Goal: Transaction & Acquisition: Obtain resource

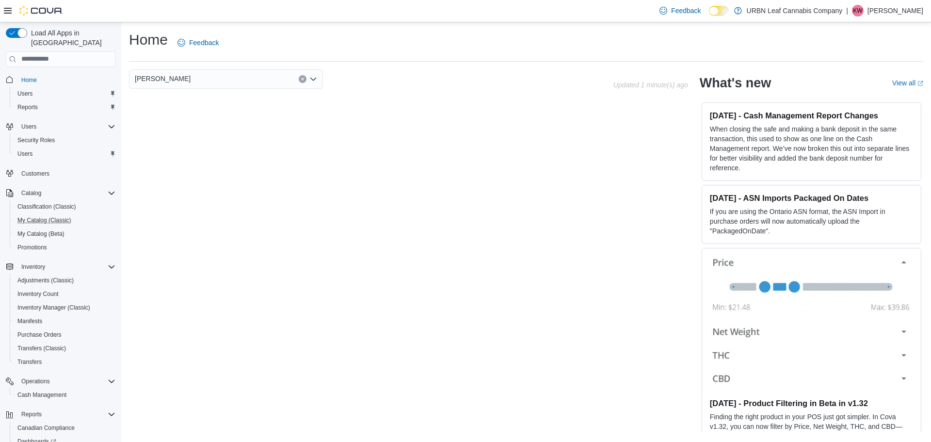
click at [64, 217] on button "My Catalog (Classic)" at bounding box center [65, 220] width 110 height 14
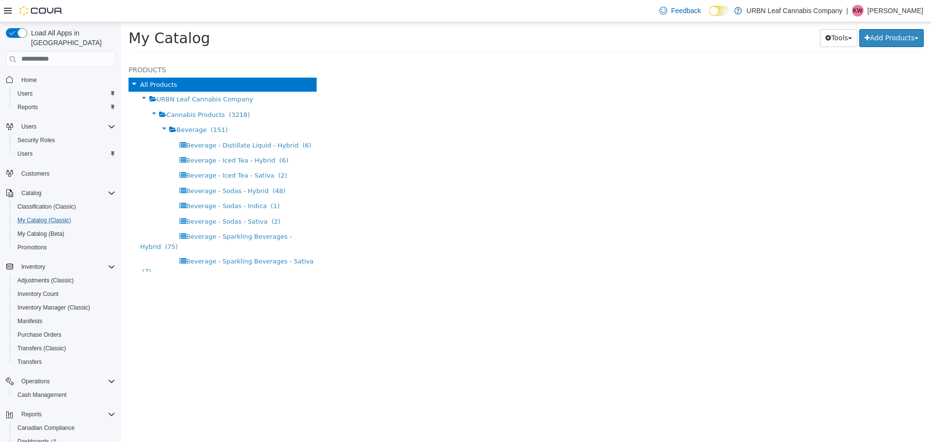
select select "**********"
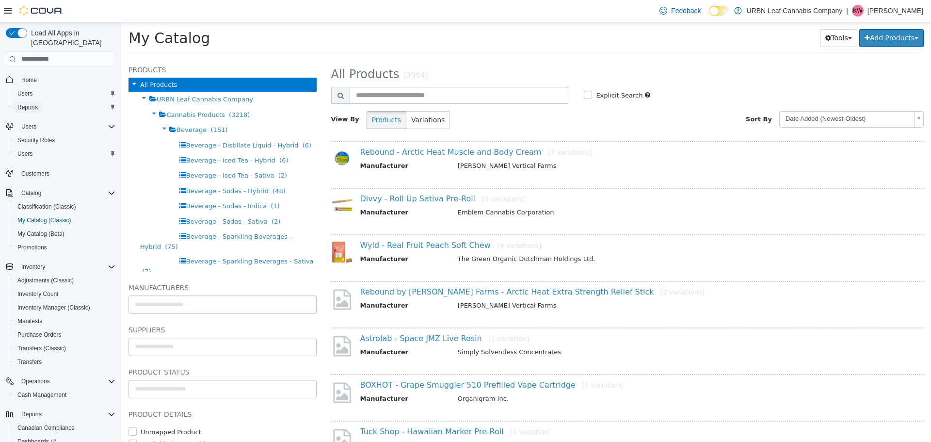
click at [33, 103] on span "Reports" at bounding box center [27, 107] width 20 height 8
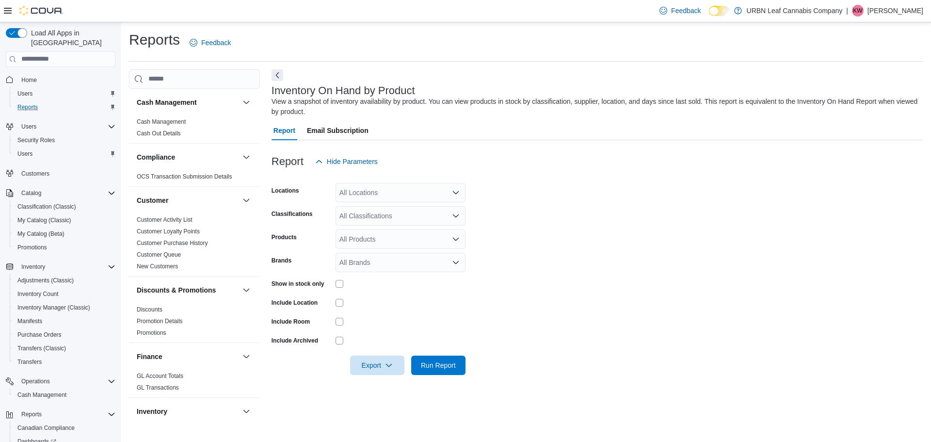
click at [383, 193] on div "All Locations" at bounding box center [400, 192] width 130 height 19
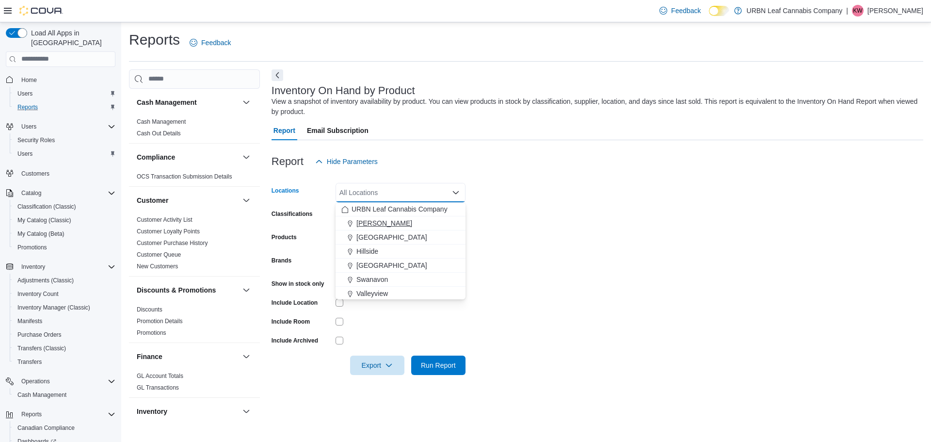
click at [378, 219] on span "[PERSON_NAME]" at bounding box center [384, 223] width 56 height 10
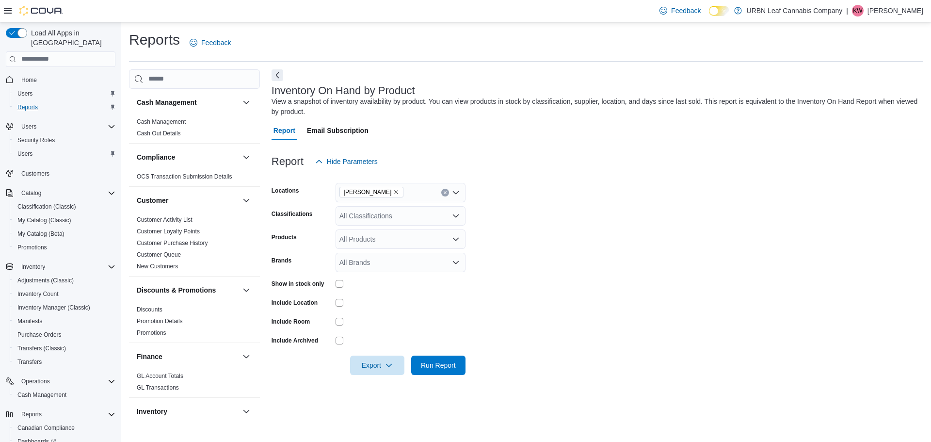
click at [374, 335] on div at bounding box center [400, 340] width 130 height 15
click at [417, 244] on div "All Products" at bounding box center [400, 238] width 130 height 19
click at [450, 223] on div "All Classifications" at bounding box center [400, 215] width 130 height 19
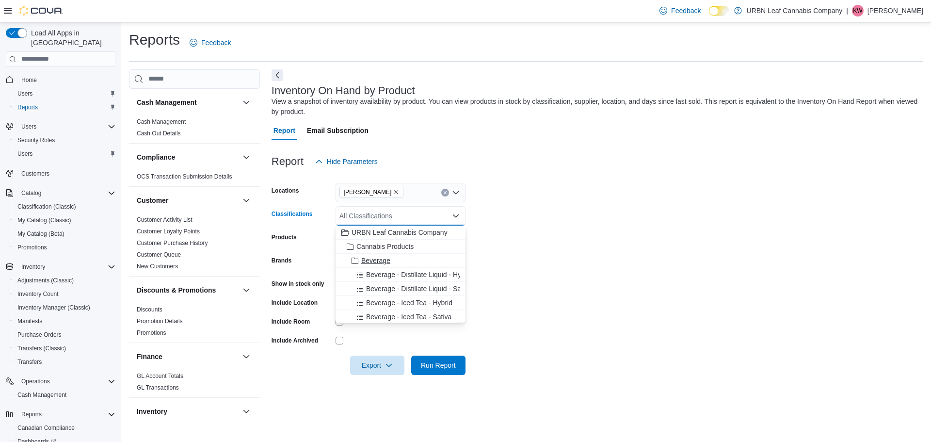
click at [415, 263] on div "Beverage" at bounding box center [400, 260] width 118 height 10
click at [415, 263] on span "Beverage - Distillate Liquid - Hybrid" at bounding box center [419, 260] width 106 height 10
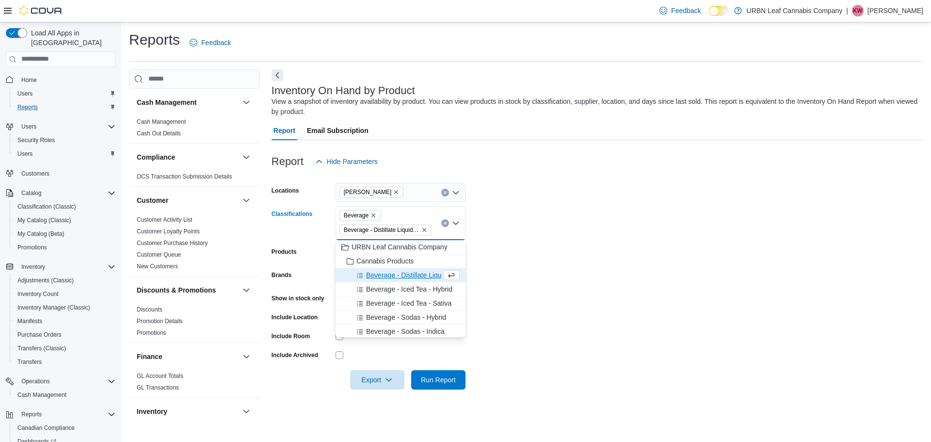
click at [409, 275] on span "Beverage - Distillate Liquid - Sativa" at bounding box center [419, 275] width 106 height 10
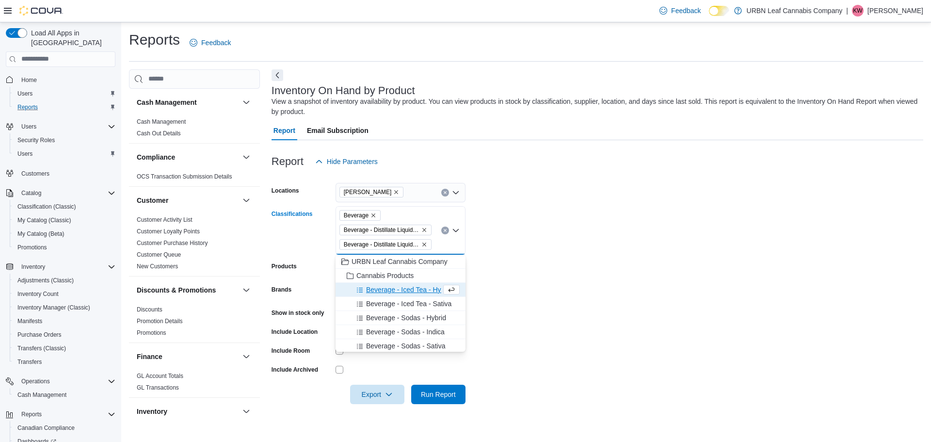
click at [404, 290] on span "Beverage - Iced Tea - Hybrid" at bounding box center [409, 290] width 86 height 10
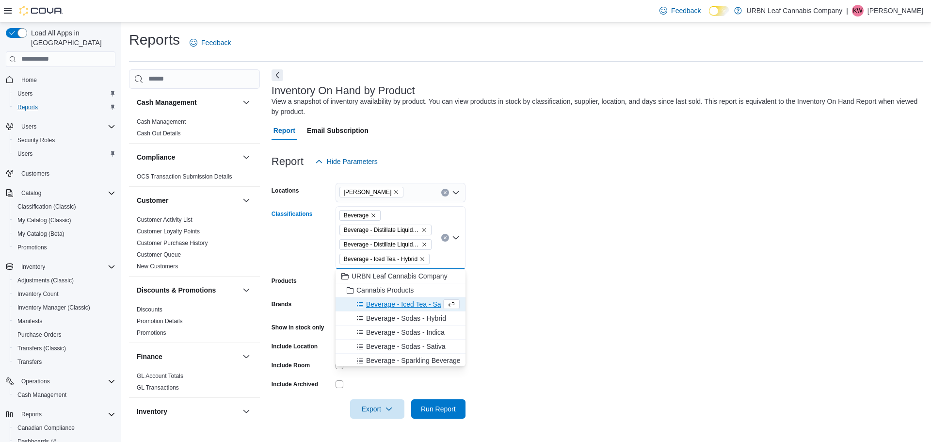
click at [400, 305] on span "Beverage - Iced Tea - Sativa" at bounding box center [408, 304] width 85 height 10
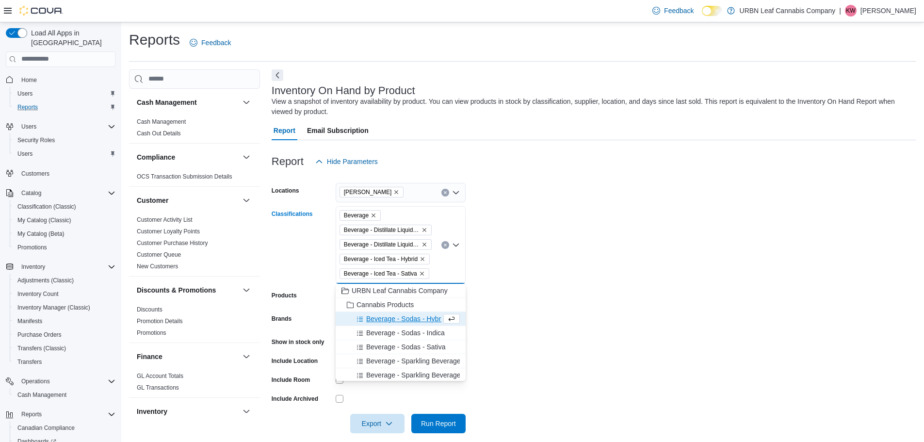
click at [396, 322] on span "Beverage - Sodas - Hybrid" at bounding box center [406, 319] width 80 height 10
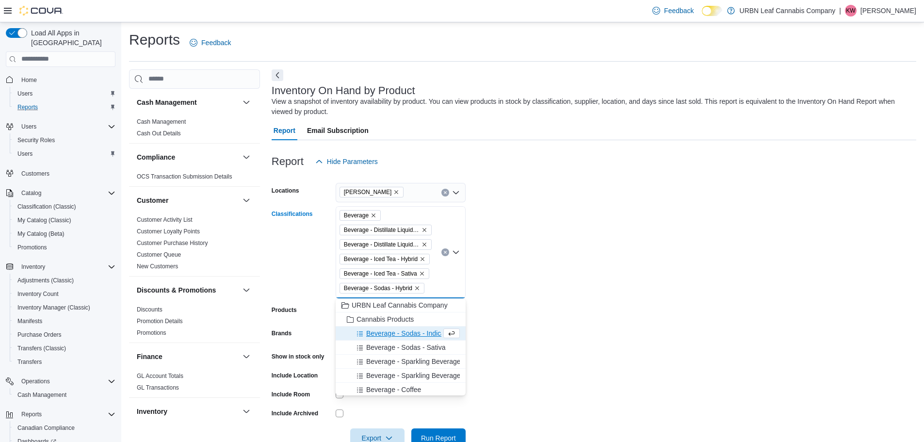
click at [446, 252] on icon "Clear input" at bounding box center [445, 252] width 4 height 4
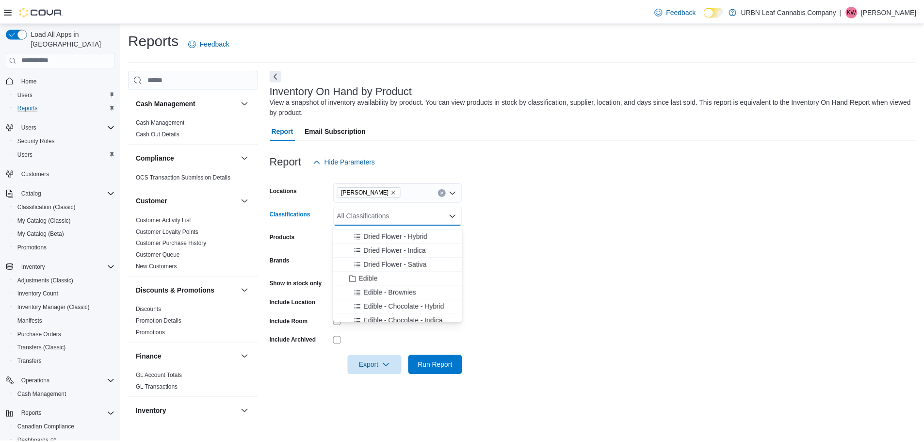
scroll to position [679, 0]
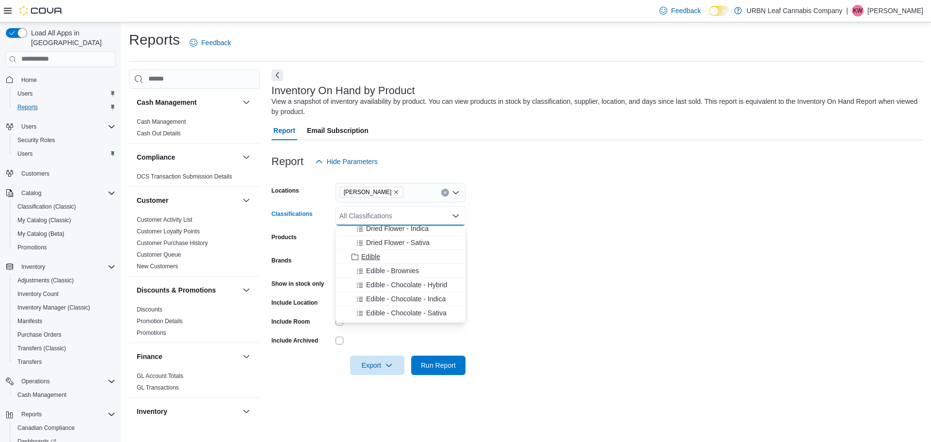
click at [366, 263] on button "Edible" at bounding box center [400, 257] width 130 height 14
click at [369, 255] on span "Edible - Brownies" at bounding box center [392, 257] width 53 height 10
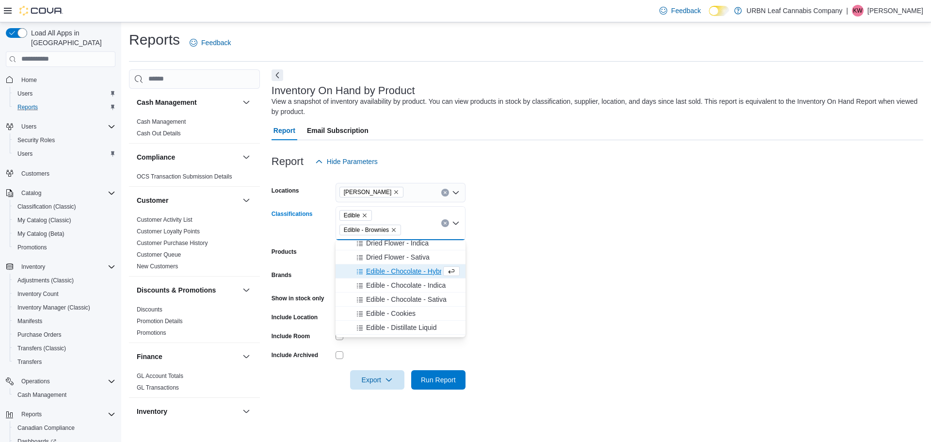
click at [369, 272] on span "Edible - Chocolate - Hybrid" at bounding box center [406, 271] width 81 height 10
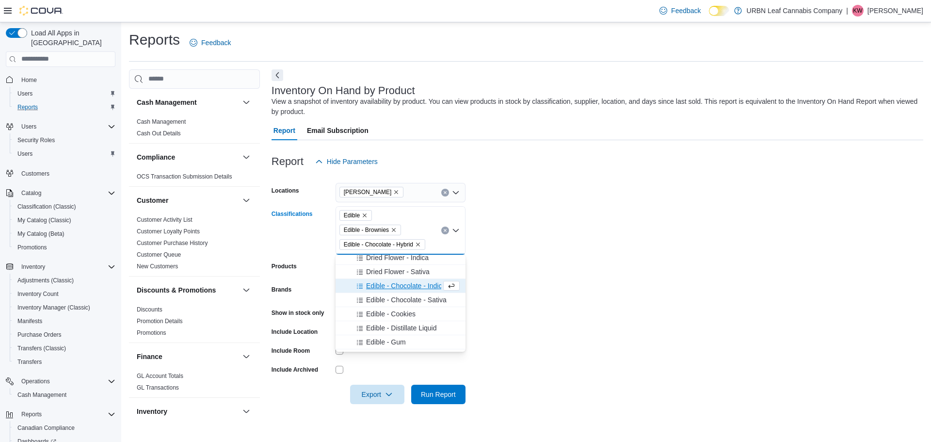
click at [369, 287] on span "Edible - Chocolate - Indica" at bounding box center [406, 286] width 80 height 10
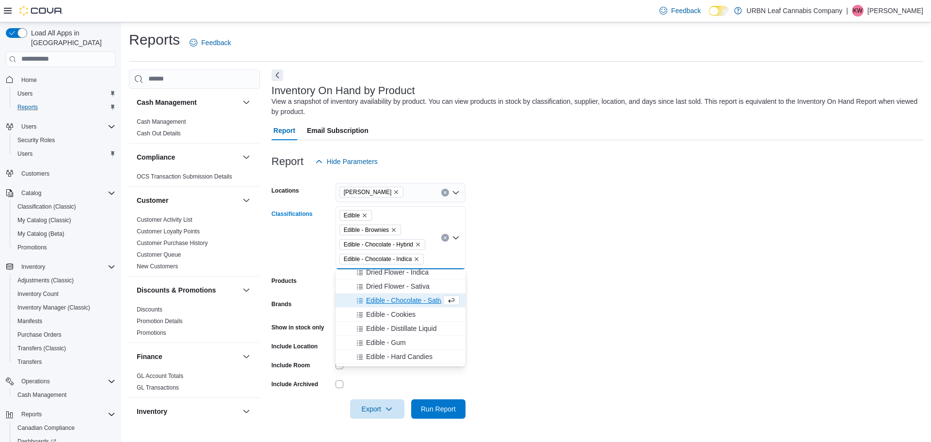
click at [371, 301] on span "Edible - Chocolate - Sativa" at bounding box center [406, 300] width 80 height 10
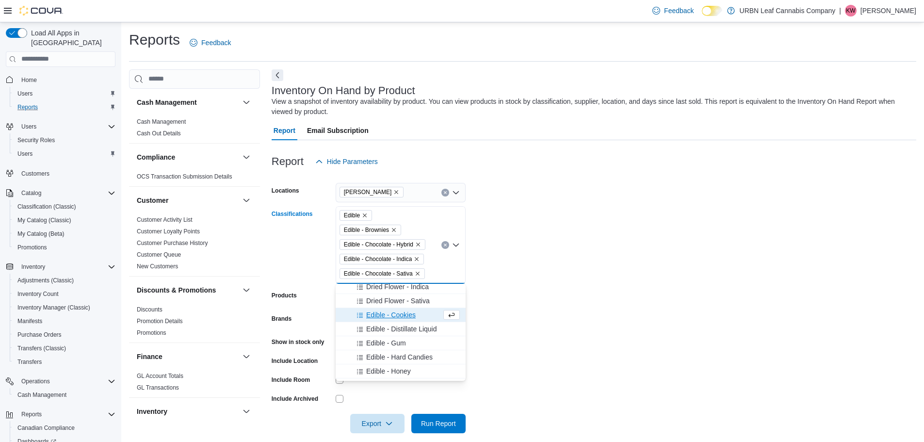
click at [372, 317] on span "Edible - Cookies" at bounding box center [390, 315] width 49 height 10
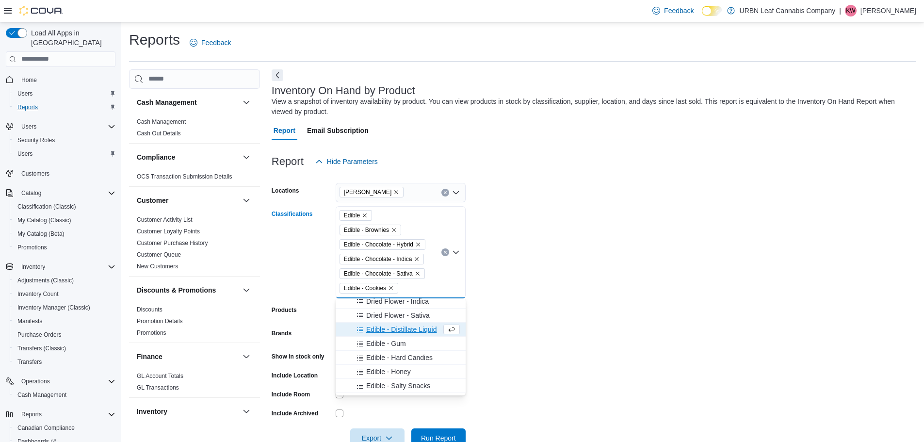
click at [372, 330] on span "Edible - Distillate Liquid" at bounding box center [401, 329] width 71 height 10
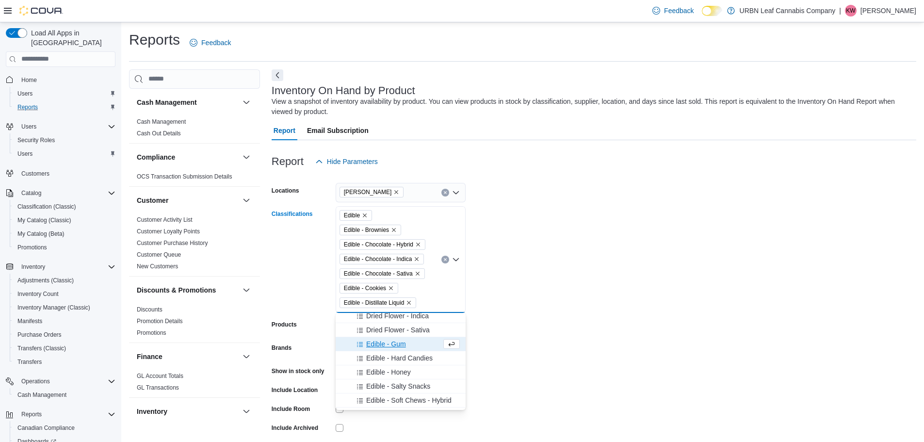
click at [369, 348] on span "Edible - Gum" at bounding box center [386, 344] width 40 height 10
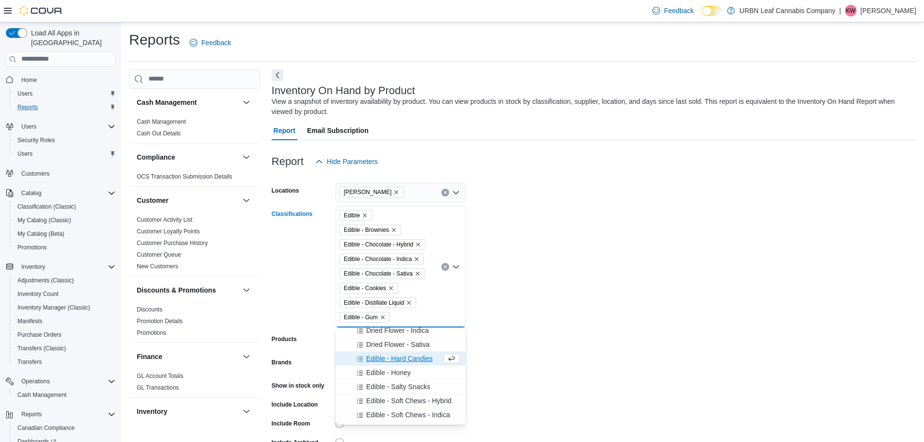
click at [368, 361] on span "Edible - Hard Candies" at bounding box center [399, 358] width 66 height 10
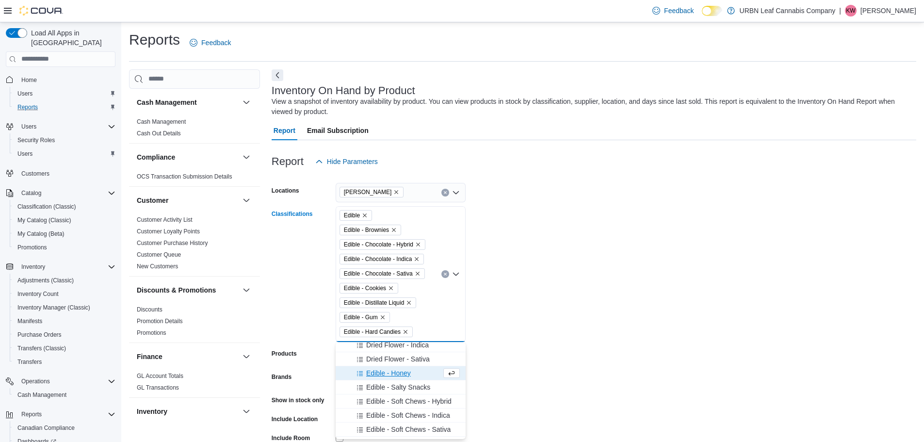
click at [370, 373] on span "Edible - Honey" at bounding box center [388, 373] width 45 height 10
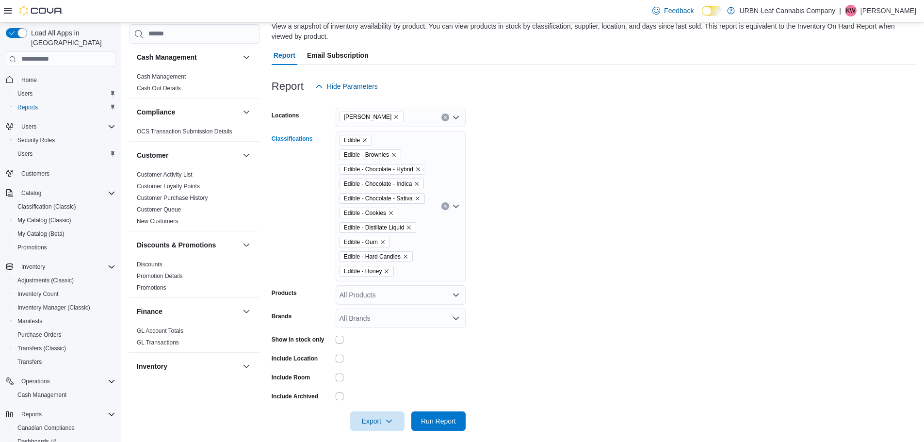
scroll to position [83, 0]
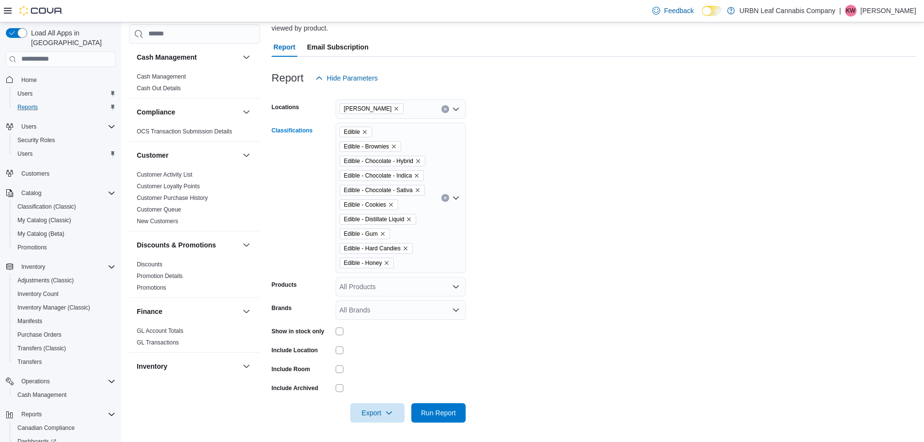
click at [459, 197] on icon "Open list of options" at bounding box center [456, 197] width 6 height 3
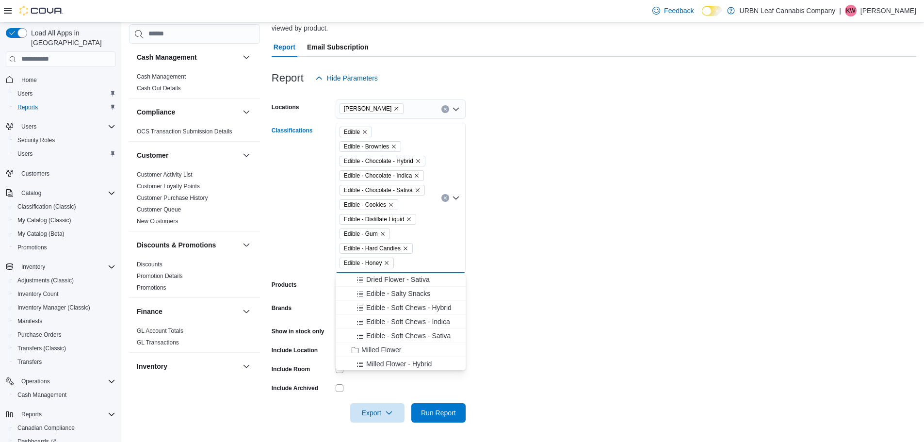
scroll to position [679, 0]
click at [407, 304] on span "Edible - Salty Snacks" at bounding box center [398, 304] width 64 height 10
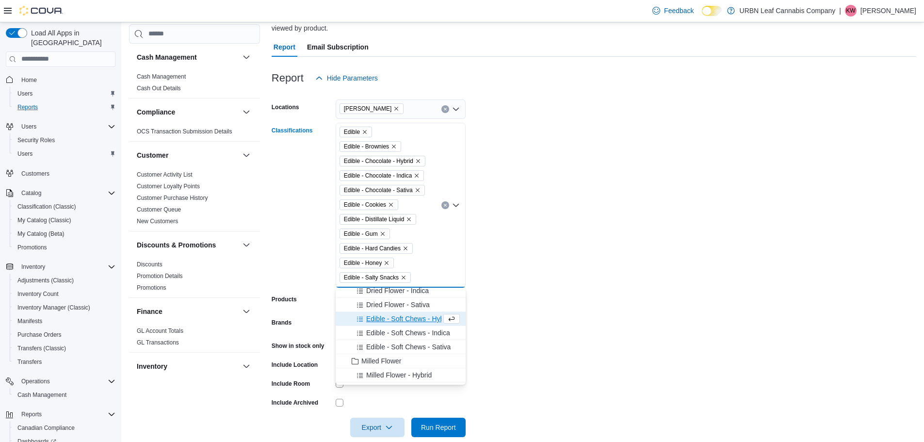
click at [403, 317] on span "Edible - Soft Chews - Hybrid" at bounding box center [408, 319] width 85 height 10
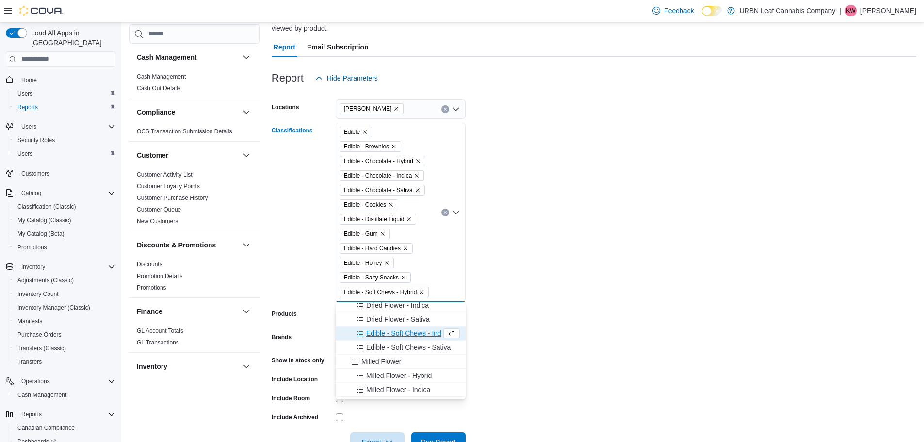
click at [402, 334] on span "Edible - Soft Chews - Indica" at bounding box center [408, 333] width 84 height 10
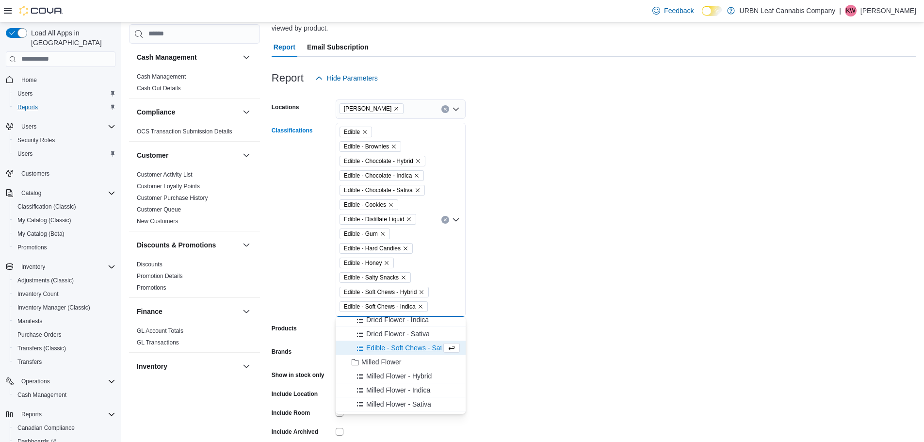
click at [400, 347] on span "Edible - Soft Chews - Sativa" at bounding box center [408, 348] width 84 height 10
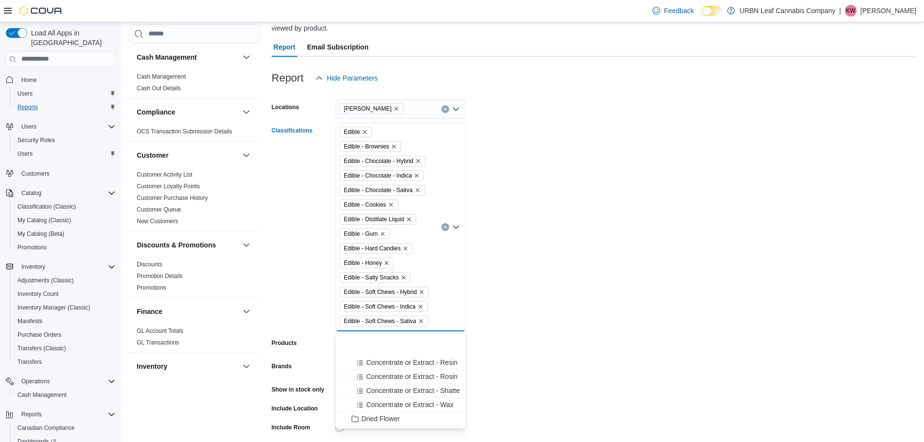
scroll to position [485, 0]
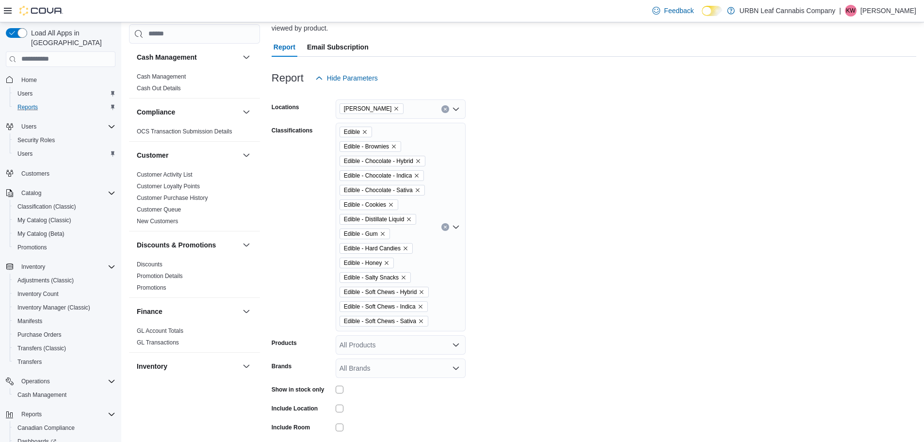
click at [712, 329] on form "Locations [PERSON_NAME] Classifications Edible Edible - Brownies Edible - Choco…" at bounding box center [593, 284] width 644 height 393
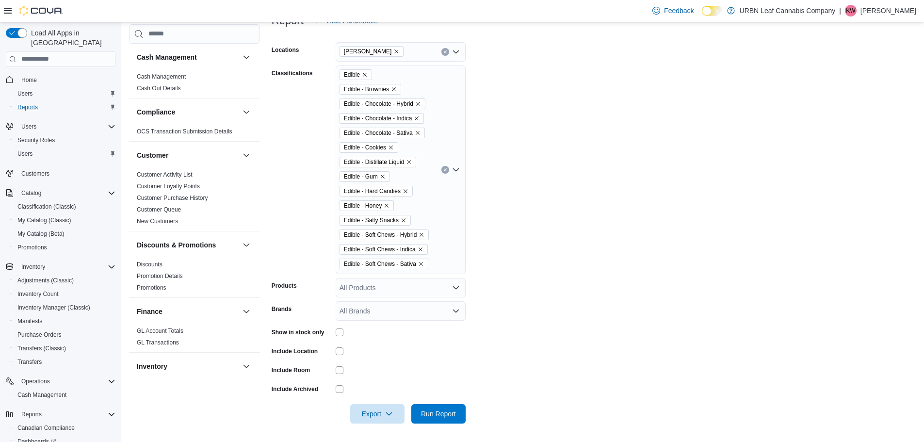
scroll to position [142, 0]
click at [369, 412] on span "Export" at bounding box center [377, 411] width 43 height 19
click at [455, 418] on span "Run Report" at bounding box center [438, 411] width 43 height 19
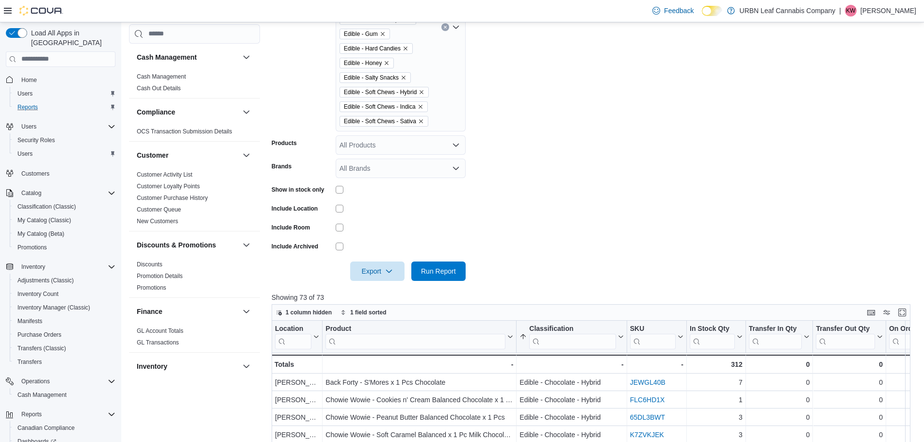
scroll to position [287, 0]
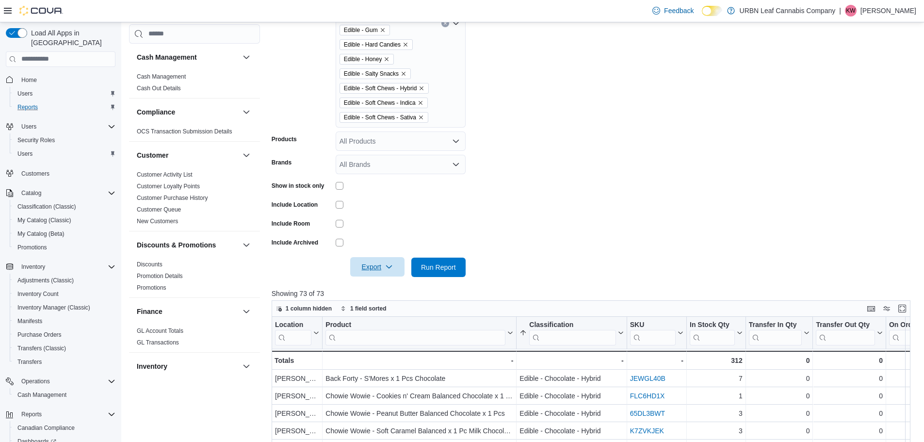
click at [375, 267] on span "Export" at bounding box center [377, 266] width 43 height 19
click at [377, 289] on span "Export to Excel" at bounding box center [379, 287] width 44 height 8
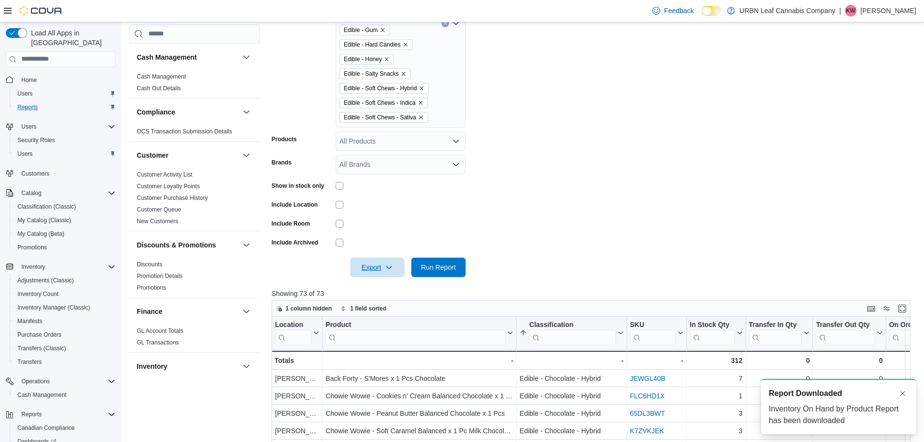
scroll to position [0, 0]
